Goal: Transaction & Acquisition: Purchase product/service

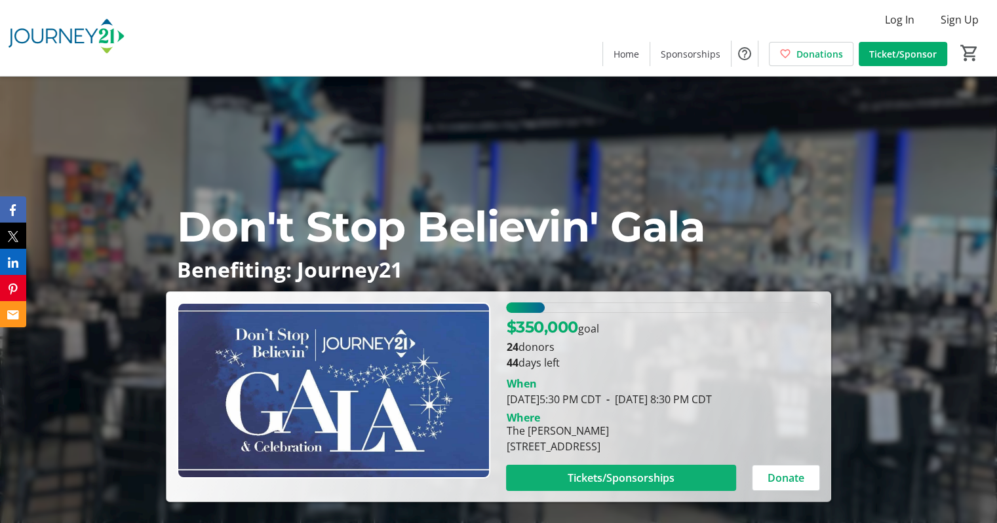
click at [586, 481] on span "Tickets/Sponsorships" at bounding box center [620, 478] width 107 height 16
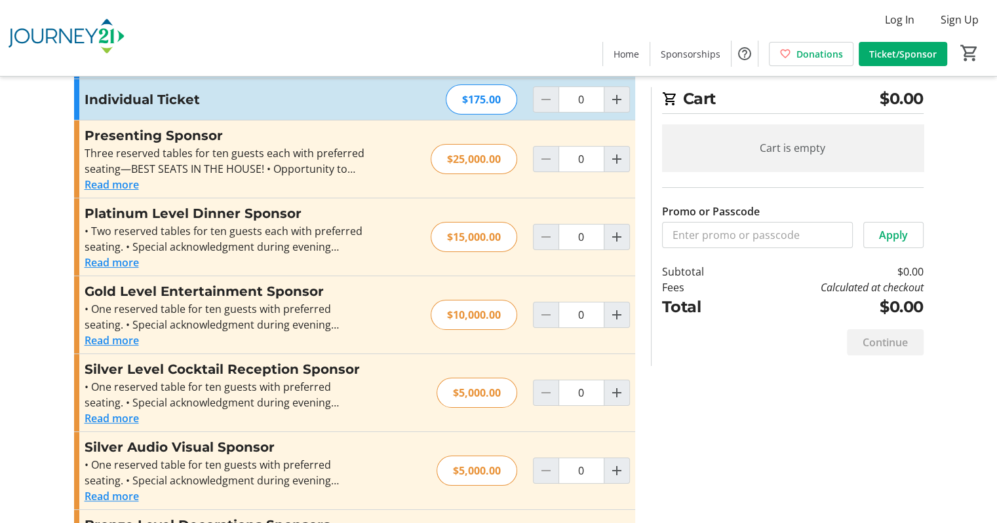
scroll to position [155, 0]
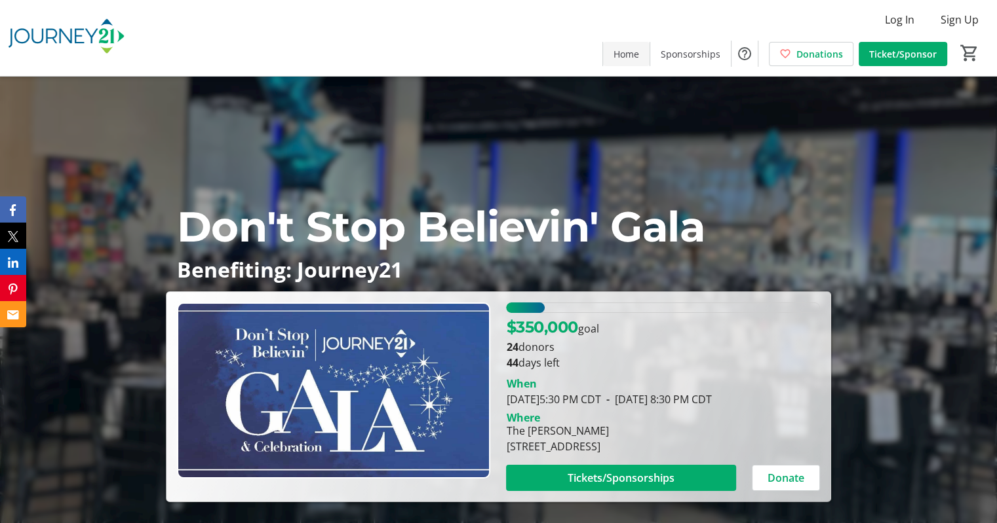
click at [624, 57] on span "Home" at bounding box center [626, 54] width 26 height 14
click at [634, 54] on span "Home" at bounding box center [626, 54] width 26 height 14
click at [34, 34] on img at bounding box center [66, 38] width 117 height 66
click at [106, 37] on img at bounding box center [66, 38] width 117 height 66
click at [629, 58] on span "Home" at bounding box center [626, 54] width 26 height 14
